Goal: Transaction & Acquisition: Purchase product/service

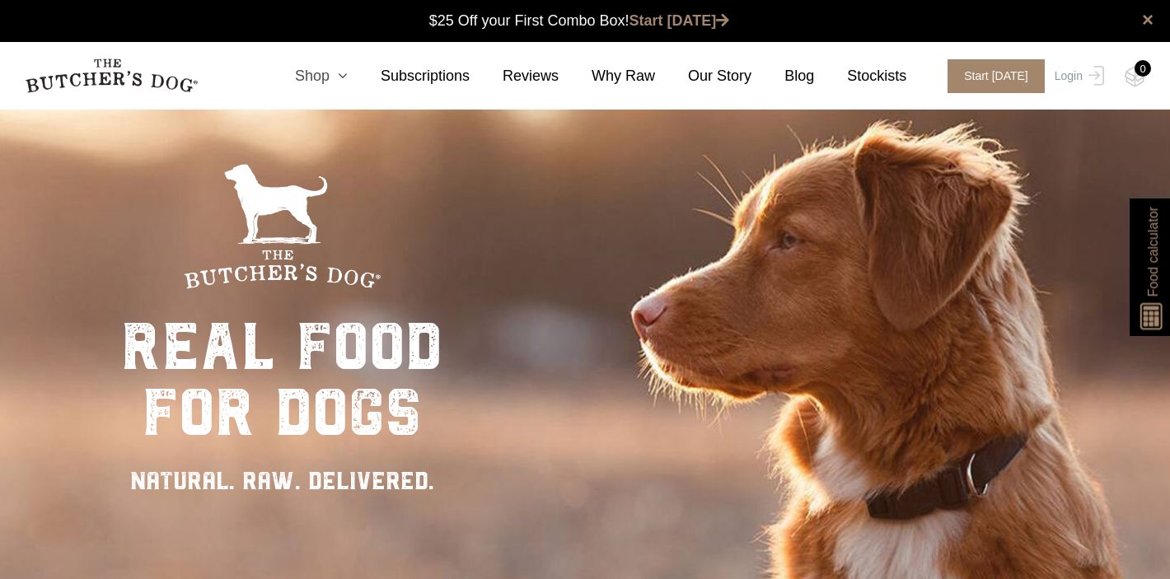
click at [326, 78] on link "Shop" at bounding box center [305, 76] width 86 height 22
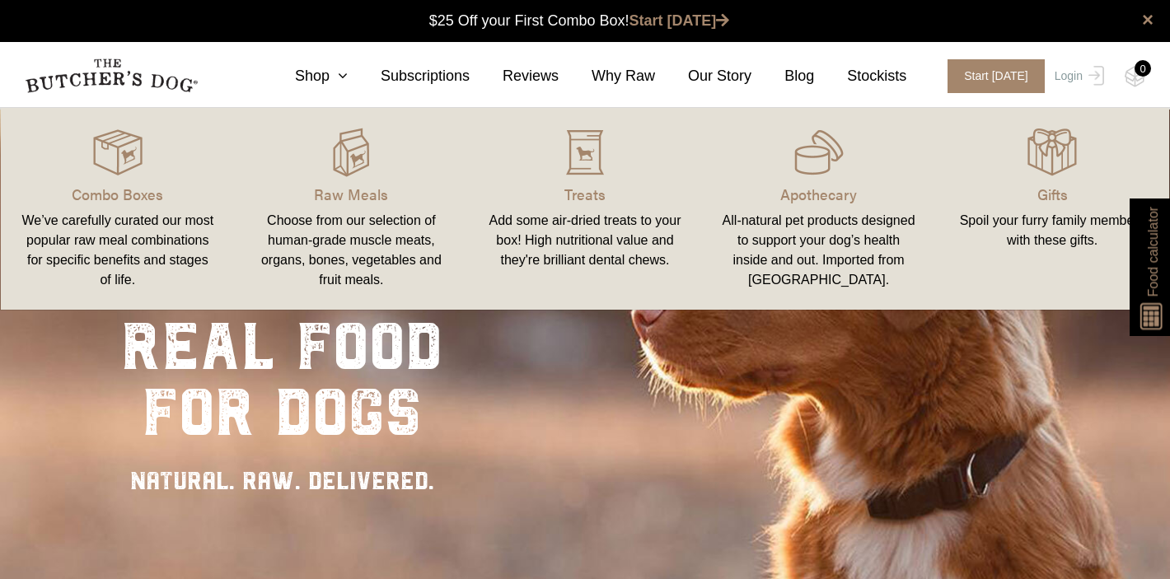
click at [70, 224] on div "We’ve carefully curated our most popular raw meal combinations for specific ben…" at bounding box center [118, 250] width 195 height 79
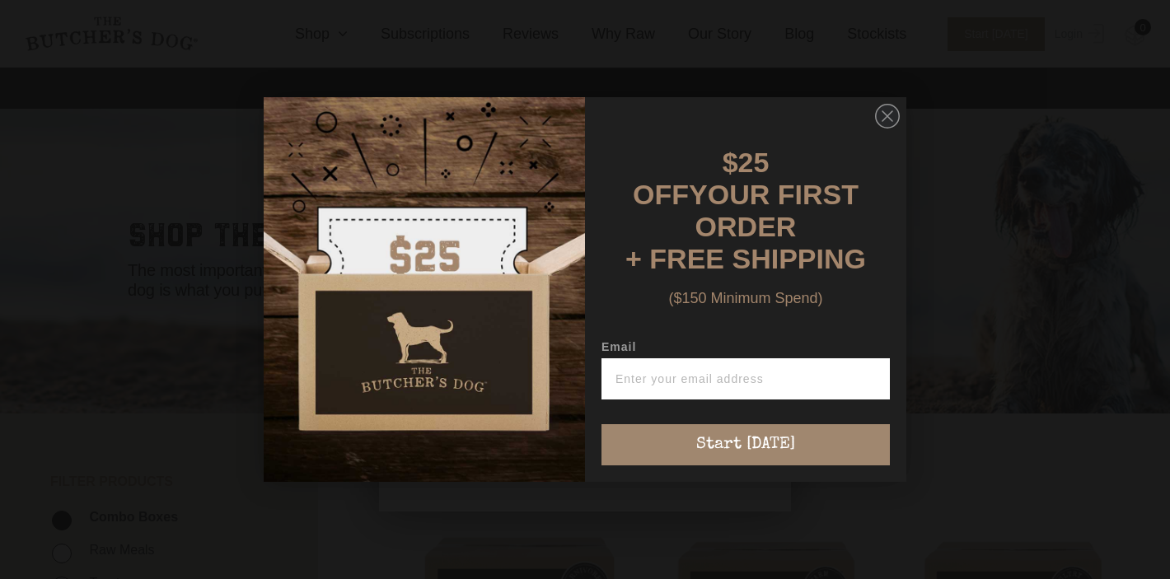
scroll to position [14, 0]
click at [897, 129] on circle "Close dialog" at bounding box center [888, 117] width 24 height 24
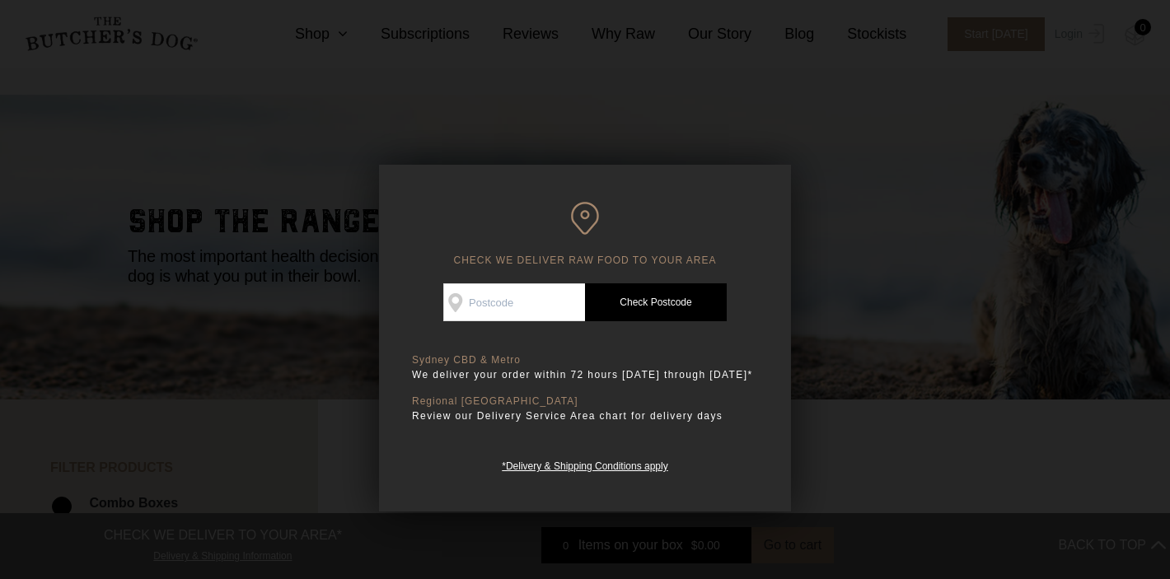
click at [570, 303] on input "Check Availability At" at bounding box center [514, 303] width 142 height 38
type input "3043"
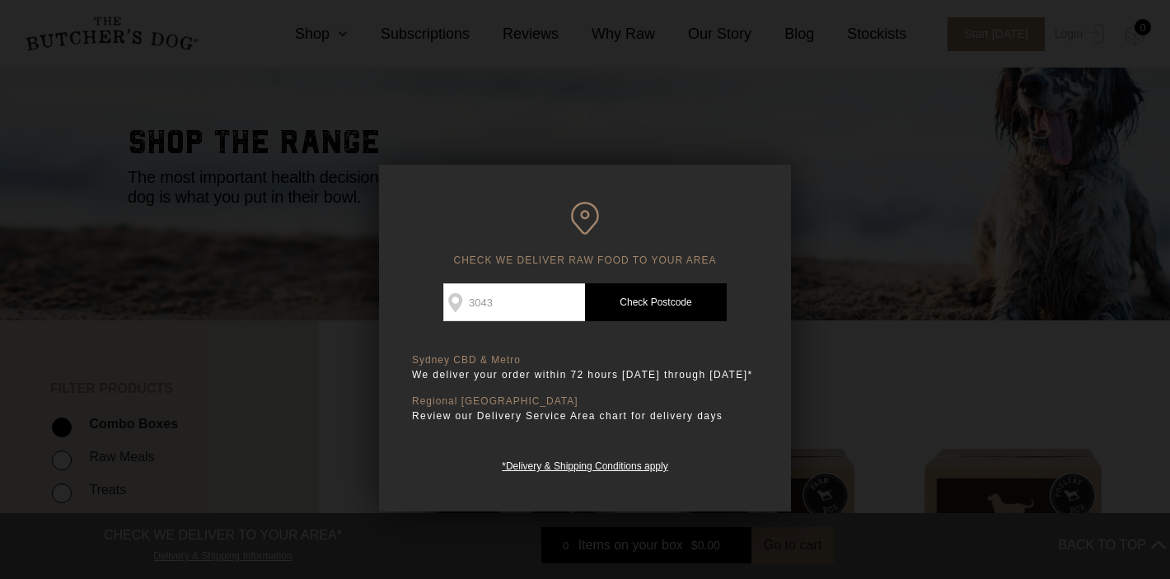
scroll to position [101, 0]
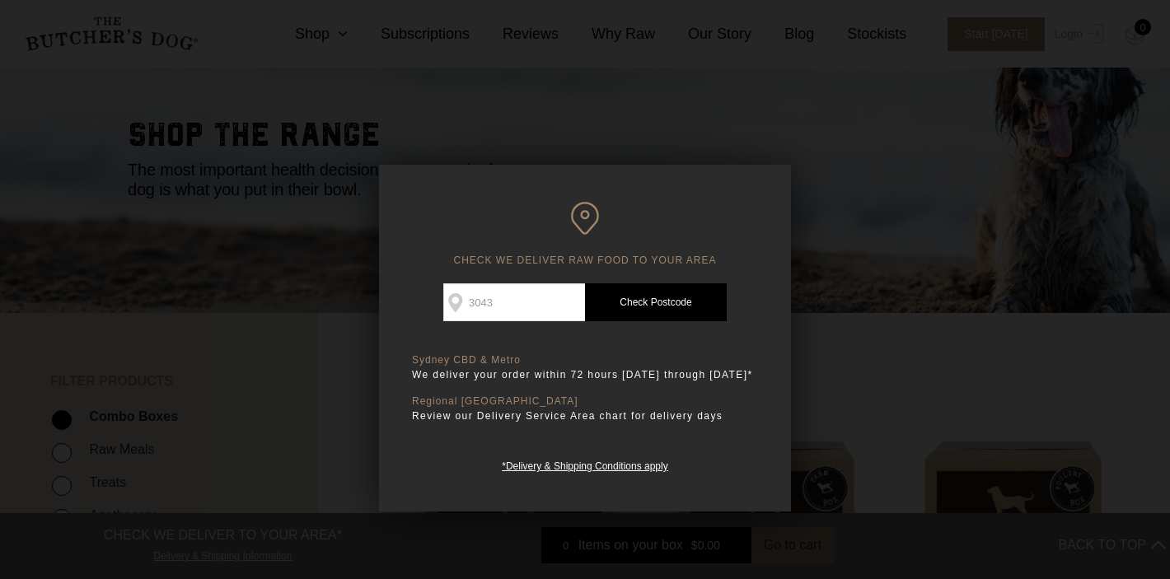
click at [626, 302] on link "Check Postcode" at bounding box center [656, 303] width 142 height 38
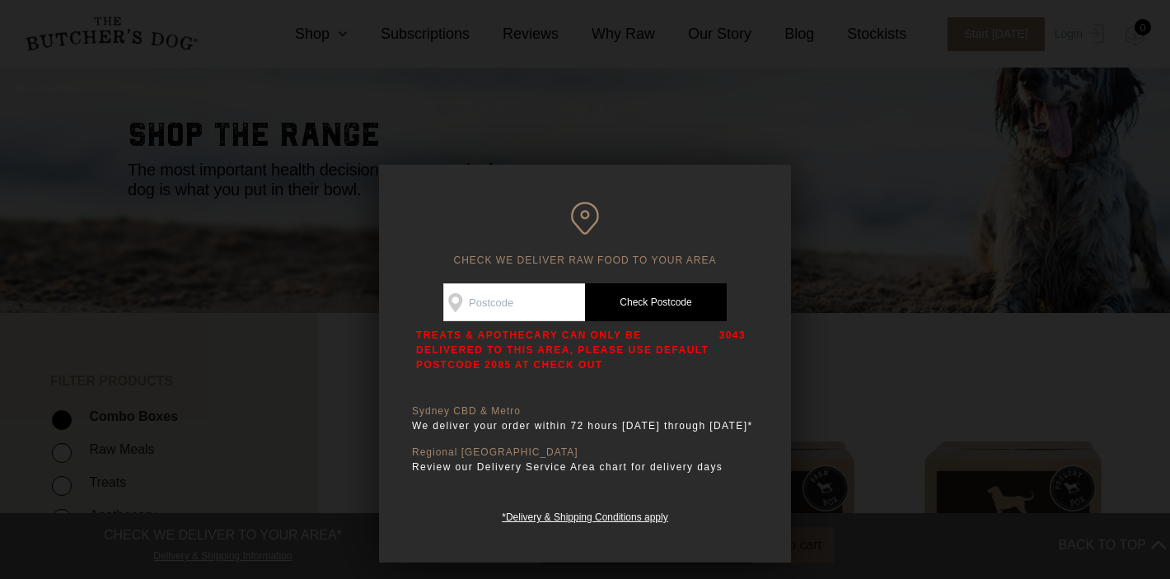
click at [94, 77] on div at bounding box center [585, 289] width 1170 height 579
